Goal: Navigation & Orientation: Find specific page/section

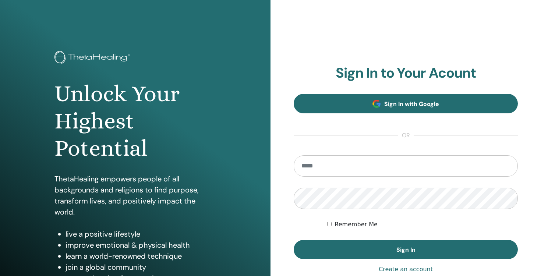
click at [388, 105] on span "Sign In with Google" at bounding box center [411, 104] width 55 height 8
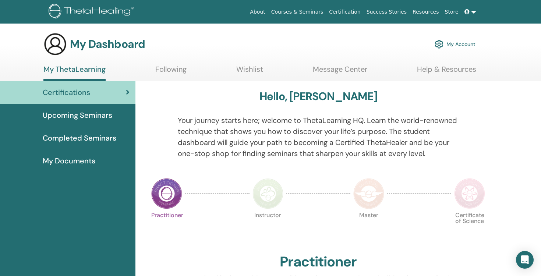
click at [61, 161] on span "My Documents" at bounding box center [69, 160] width 53 height 11
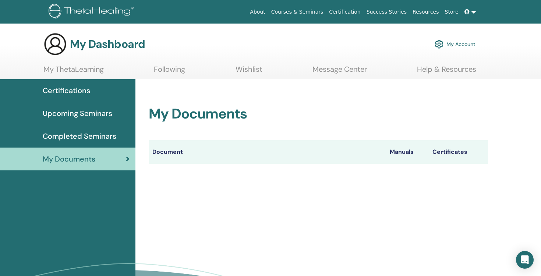
click at [158, 148] on th "Document" at bounding box center [268, 152] width 238 height 24
click at [78, 114] on span "Upcoming Seminars" at bounding box center [78, 113] width 70 height 11
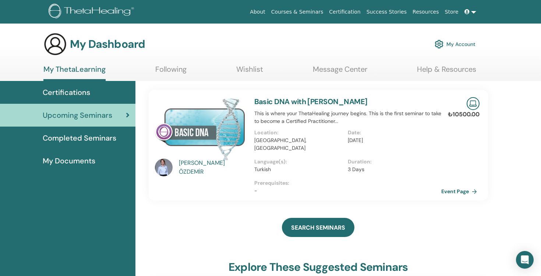
scroll to position [27, 0]
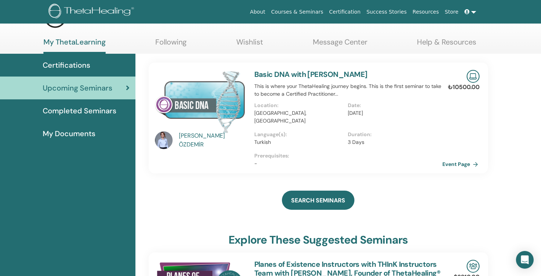
click at [454, 159] on link "Event Page" at bounding box center [462, 164] width 39 height 11
click at [451, 159] on link "Event Page" at bounding box center [462, 164] width 39 height 11
